Goal: Information Seeking & Learning: Learn about a topic

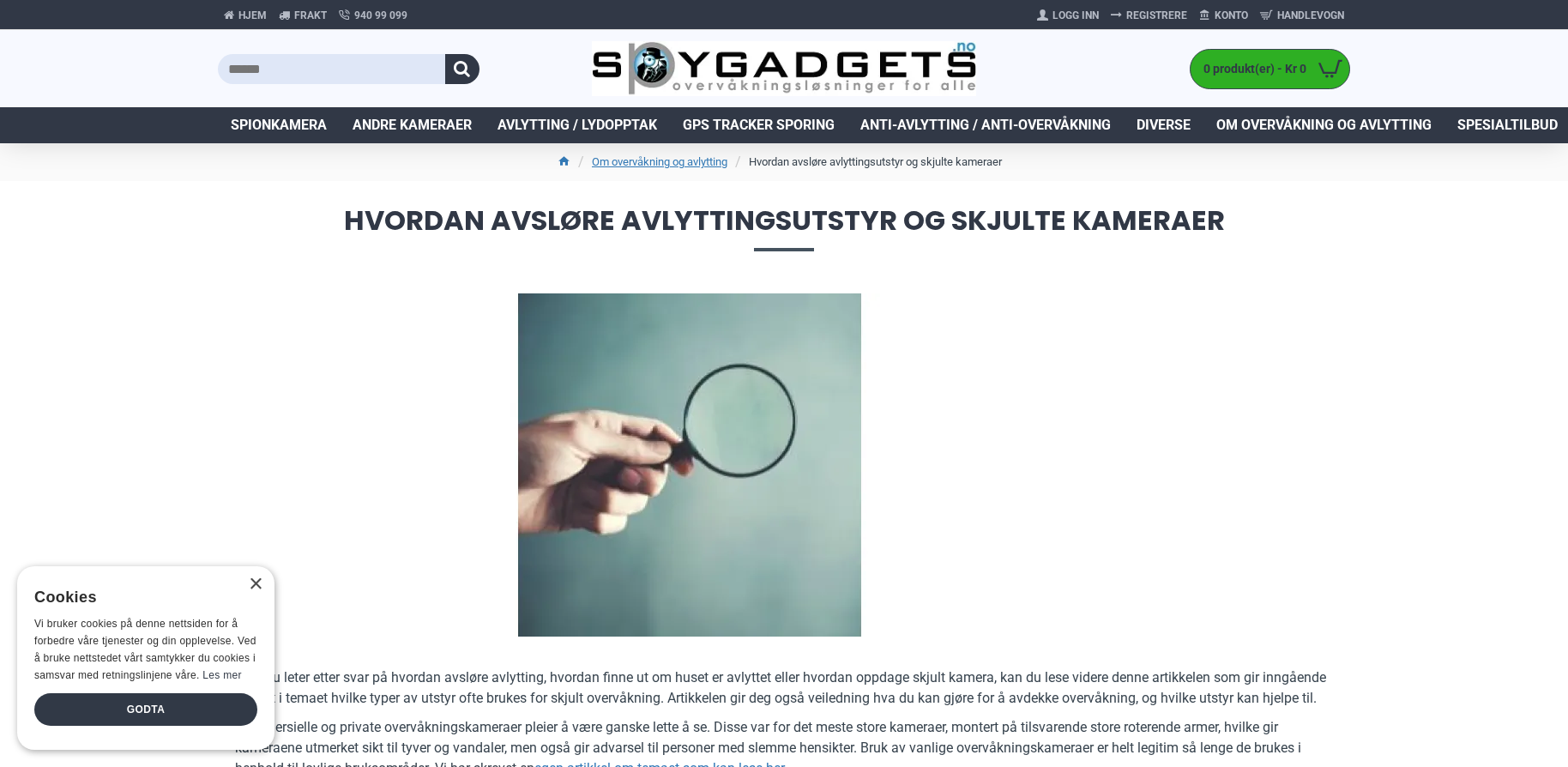
click at [249, 577] on div "× Cookies Vi bruker cookies på denne nettsiden for å forbedre våre tjenester og…" at bounding box center [146, 658] width 258 height 183
click at [253, 589] on div "×" at bounding box center [255, 584] width 13 height 13
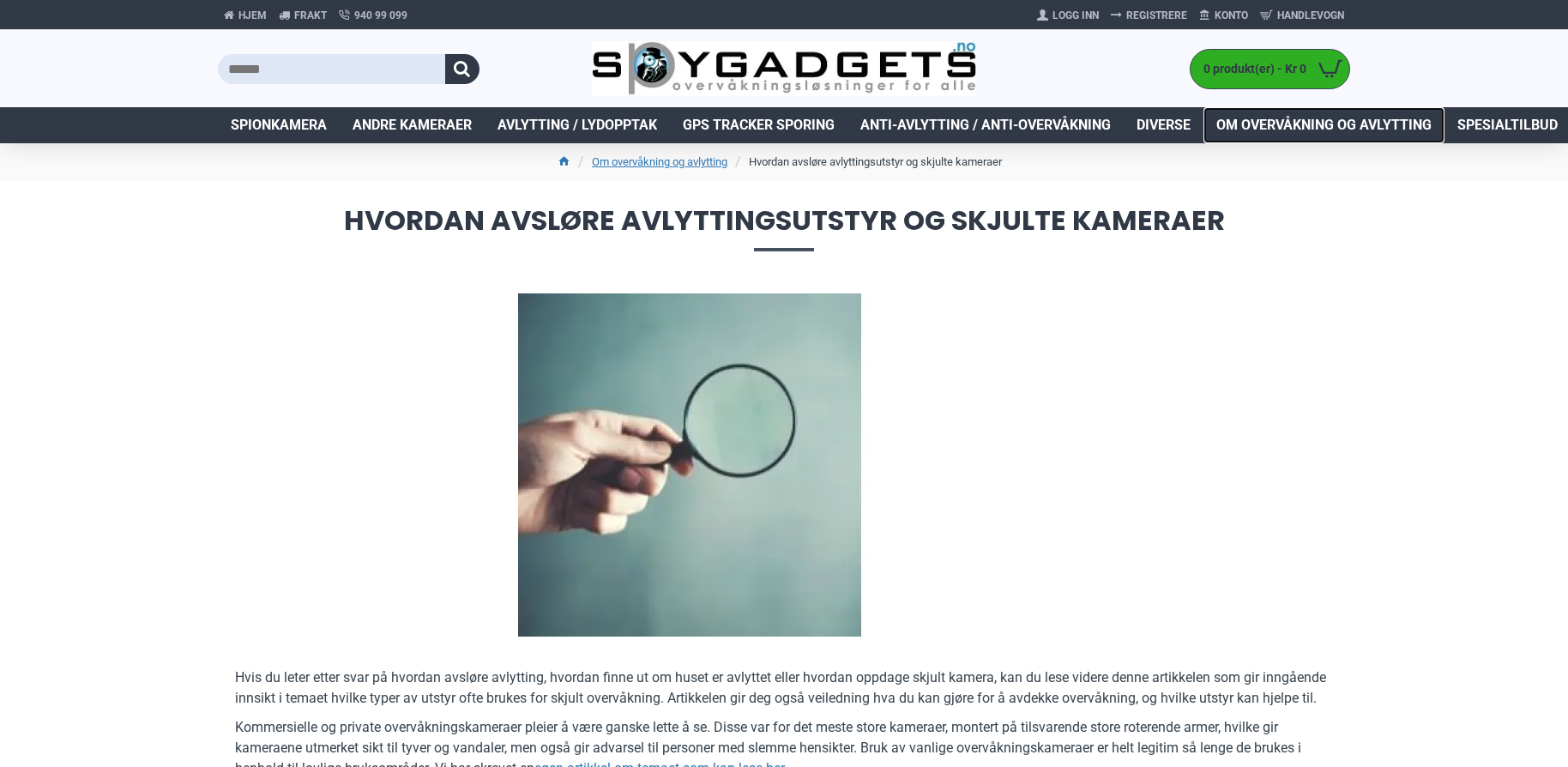
click at [1286, 119] on span "Om overvåkning og avlytting" at bounding box center [1324, 124] width 215 height 20
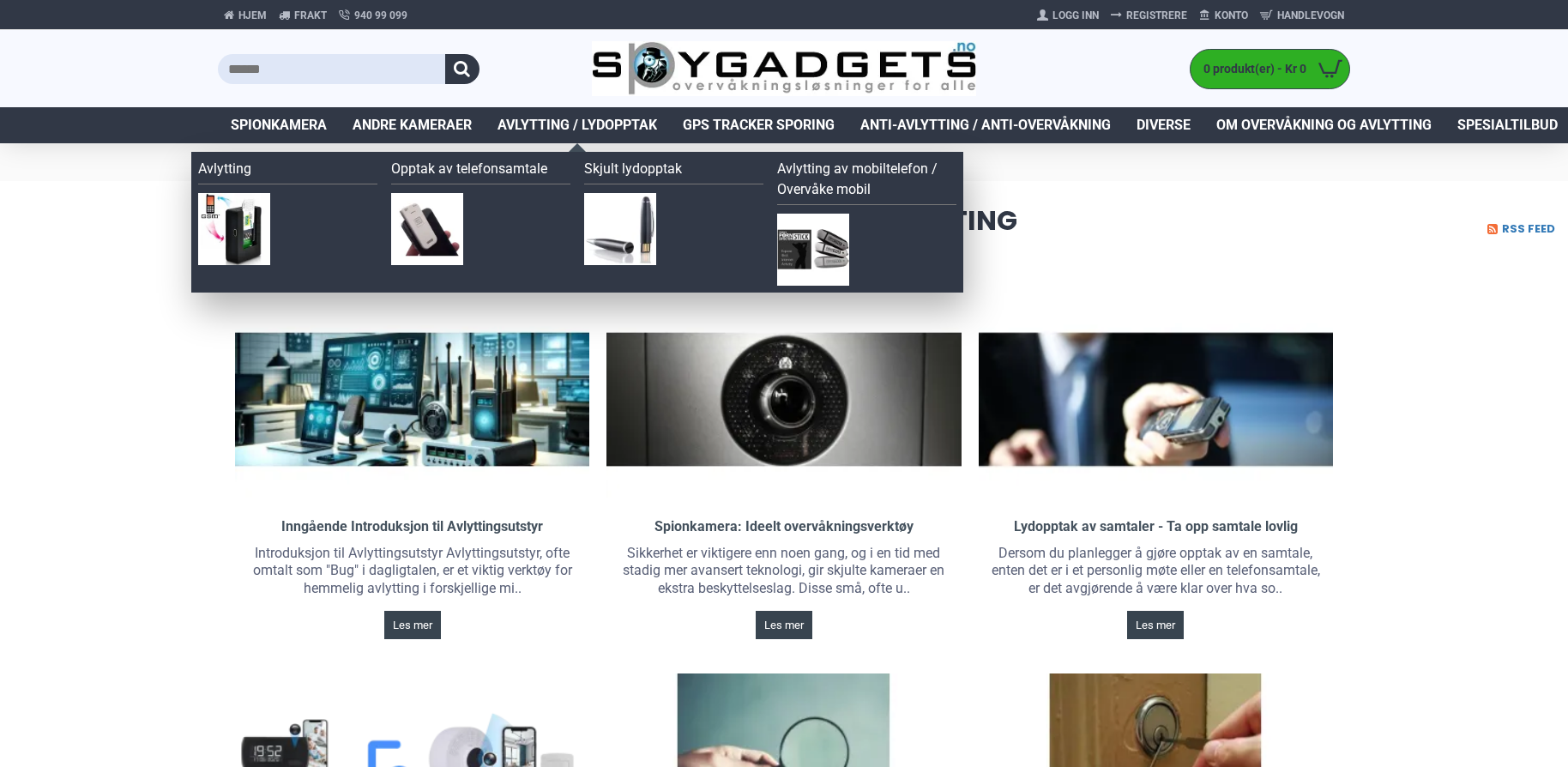
click at [537, 124] on span "Avlytting / Lydopptak" at bounding box center [577, 124] width 159 height 20
